Goal: Task Accomplishment & Management: Use online tool/utility

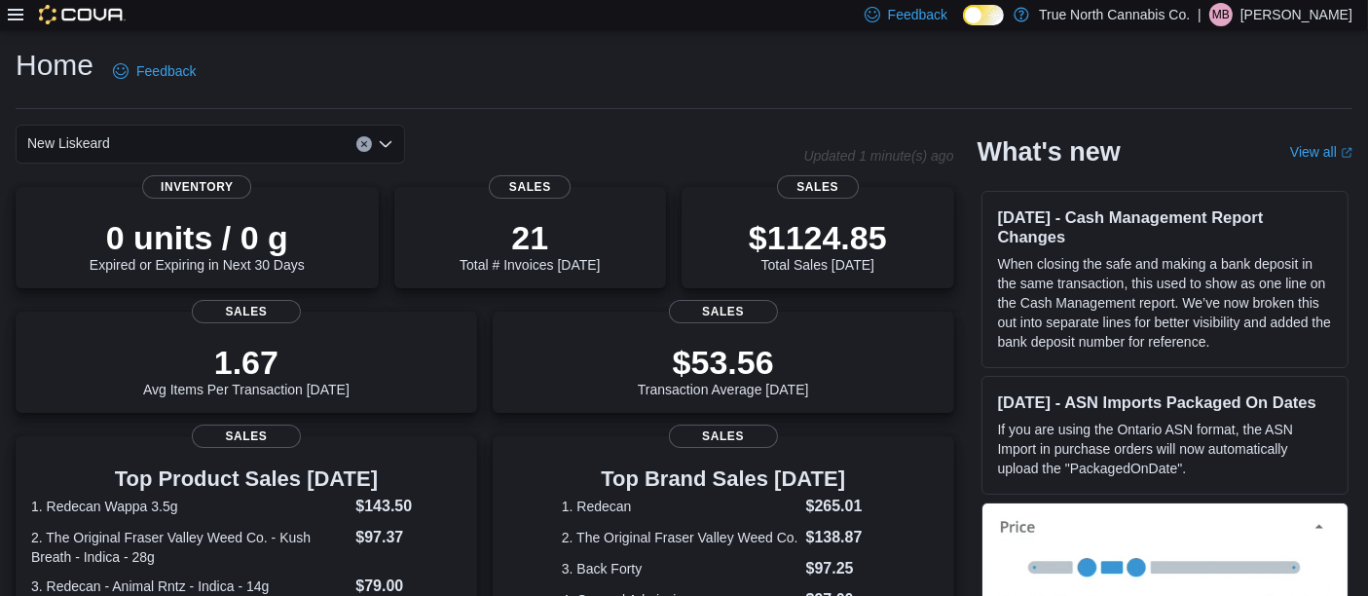
click at [16, 17] on icon at bounding box center [16, 15] width 16 height 16
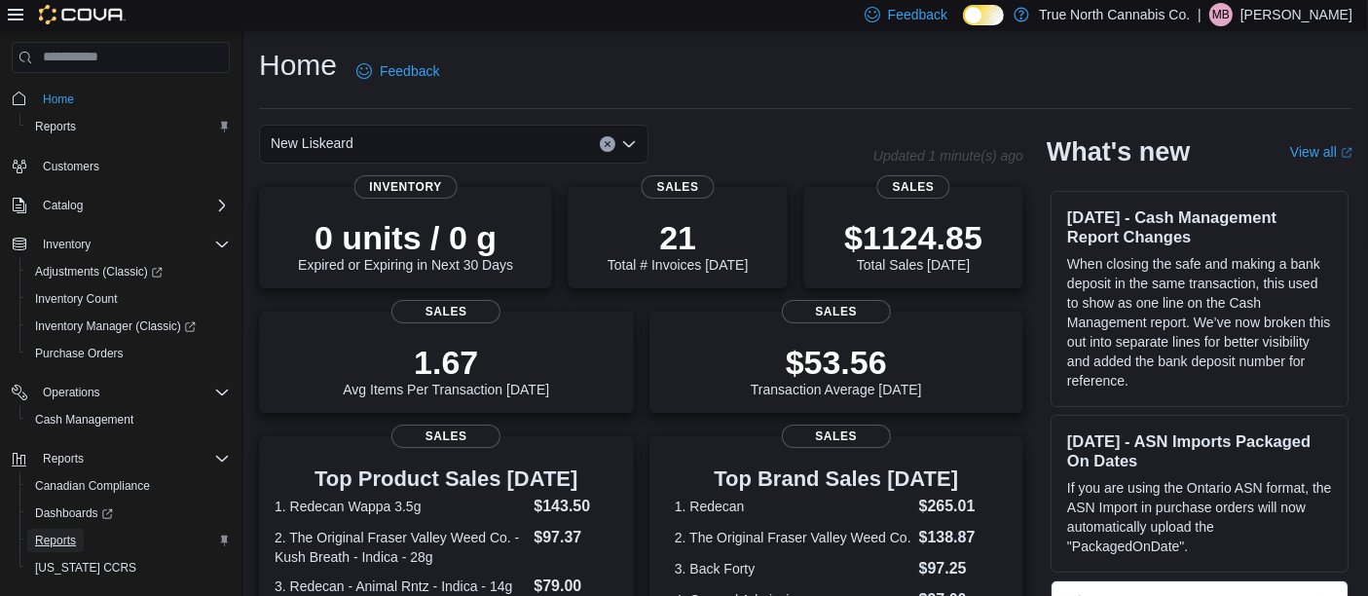
click at [43, 536] on span "Reports" at bounding box center [55, 541] width 41 height 16
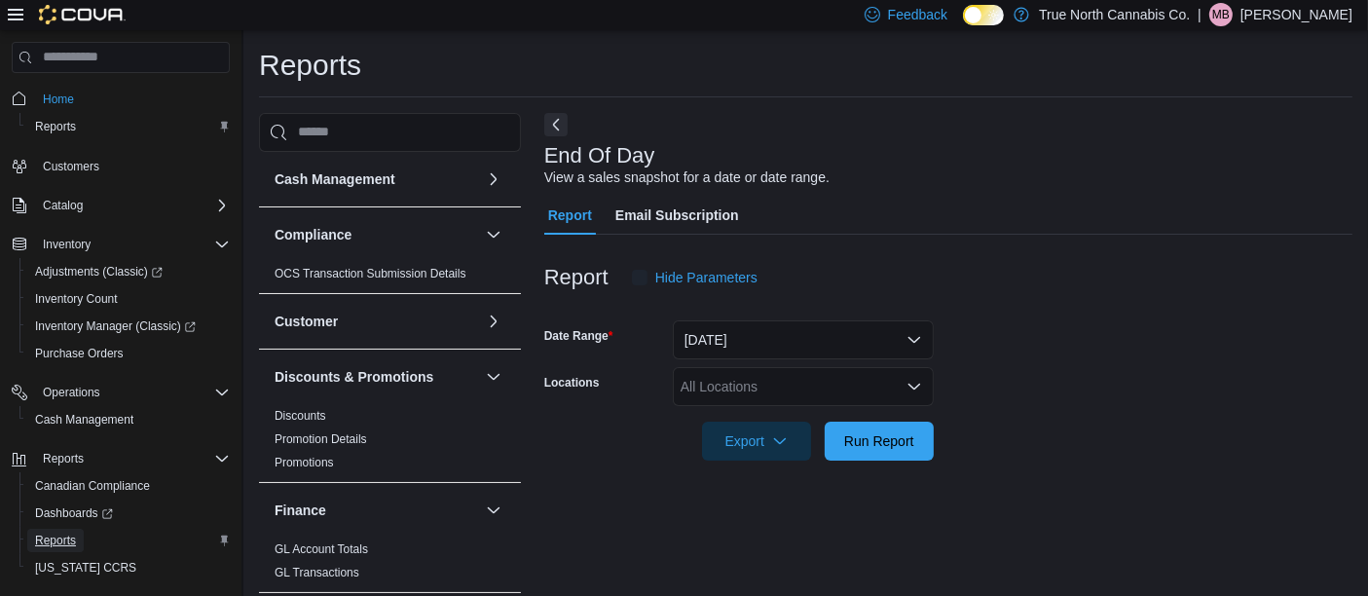
scroll to position [18, 0]
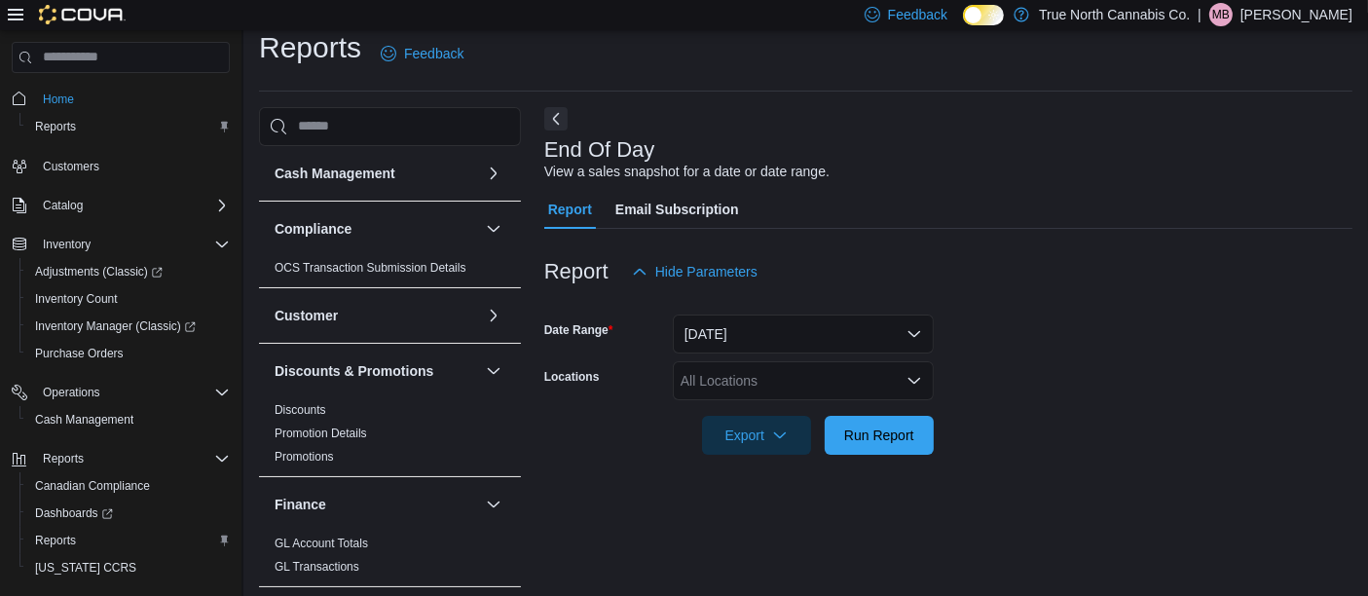
click at [730, 368] on div "All Locations" at bounding box center [803, 380] width 261 height 39
type input "***"
click at [759, 348] on span "New Liskeard" at bounding box center [756, 345] width 83 height 19
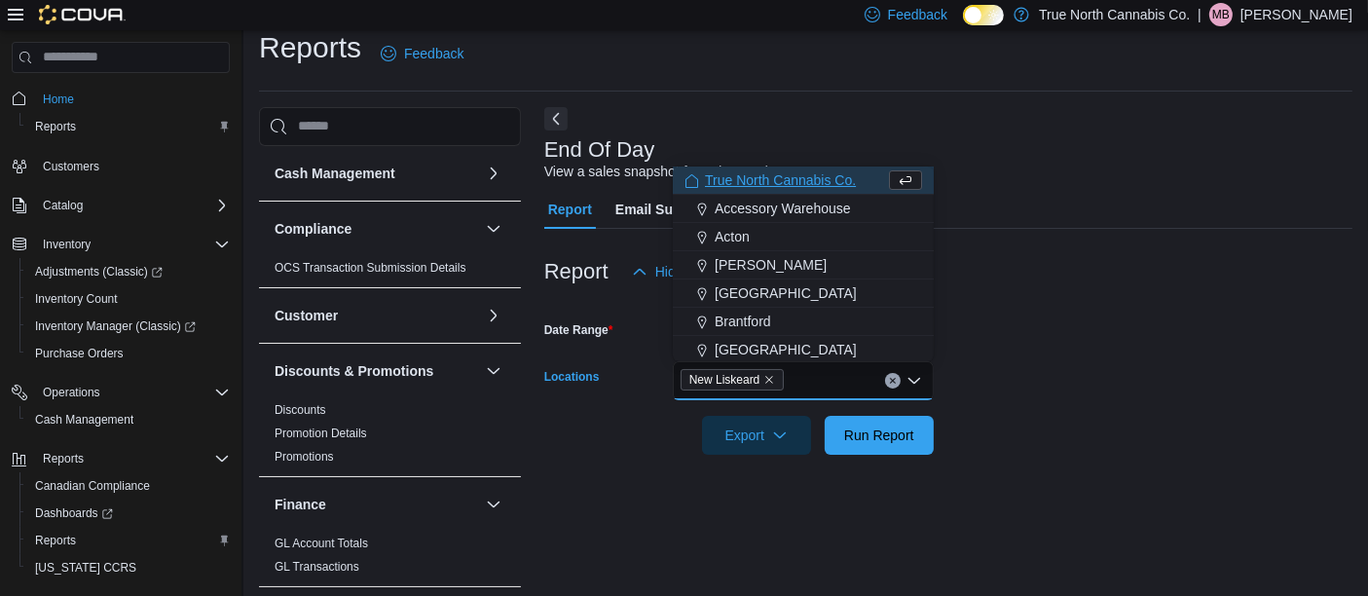
click at [1046, 336] on form "Date Range [DATE] Locations New Liskeard Combo box. Selected. New Liskeard. Pre…" at bounding box center [948, 373] width 808 height 164
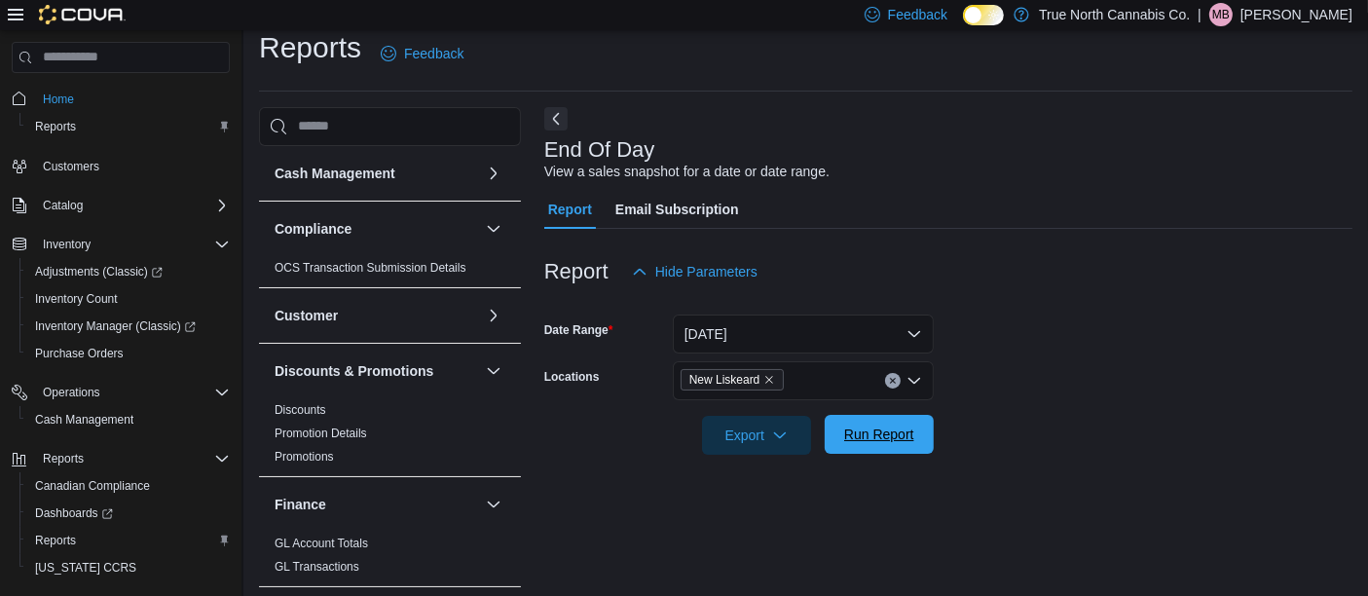
click at [898, 435] on span "Run Report" at bounding box center [879, 434] width 70 height 19
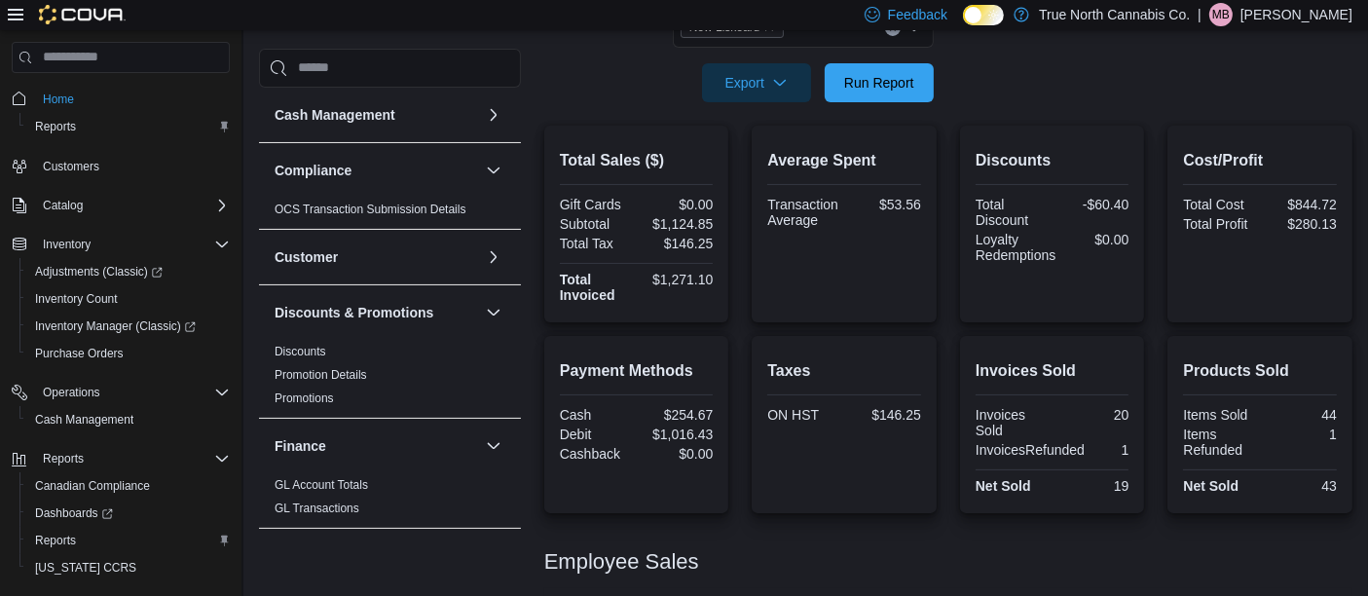
scroll to position [371, 0]
click at [882, 73] on span "Run Report" at bounding box center [879, 80] width 70 height 19
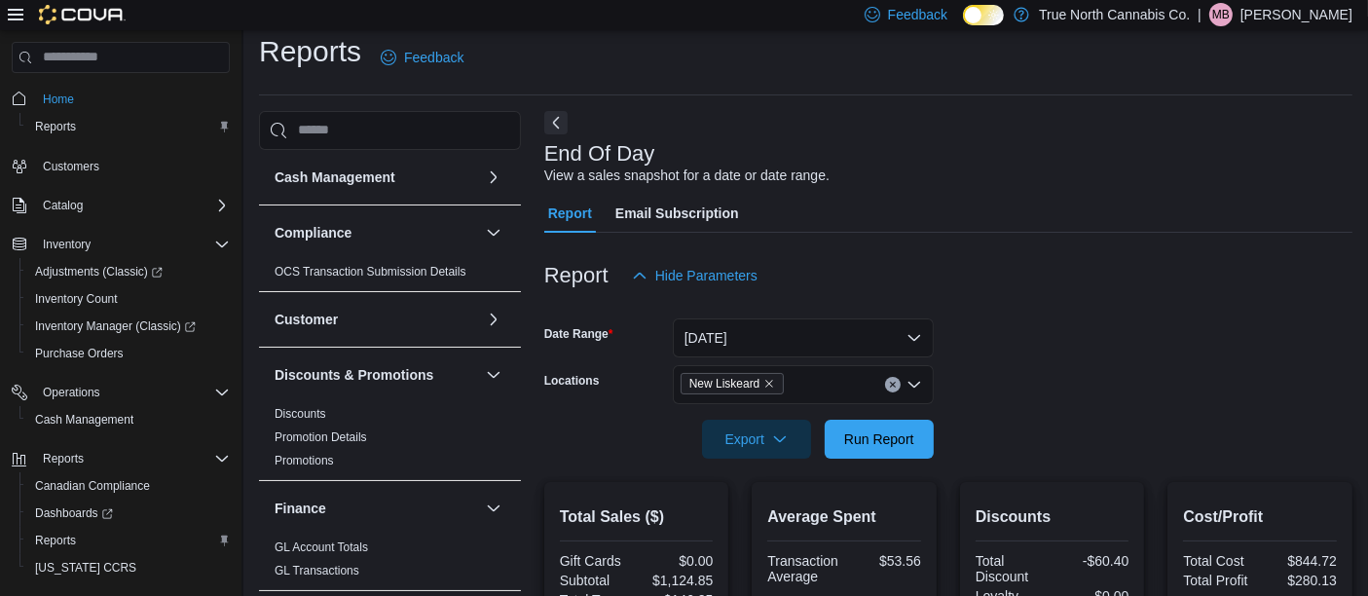
scroll to position [0, 0]
